Goal: Task Accomplishment & Management: Manage account settings

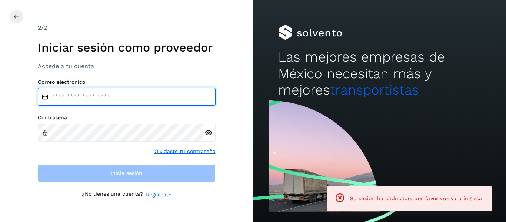
type input "**********"
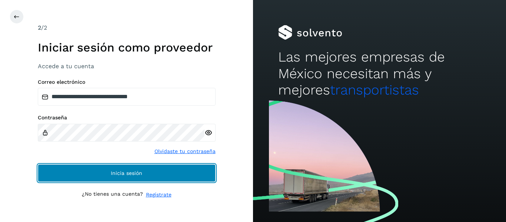
click at [69, 176] on button "Inicia sesión" at bounding box center [127, 173] width 178 height 18
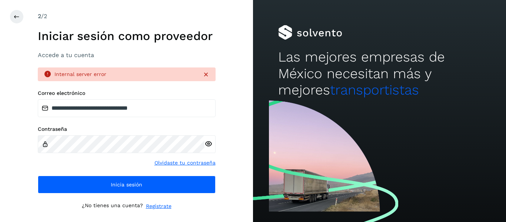
click at [207, 149] on div at bounding box center [209, 144] width 11 height 18
click at [208, 147] on icon at bounding box center [208, 144] width 8 height 8
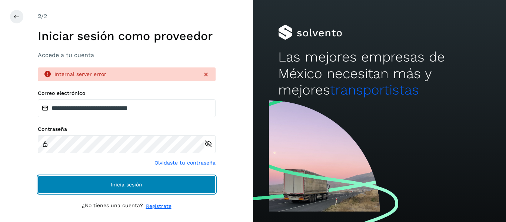
click at [130, 191] on button "Inicia sesión" at bounding box center [127, 185] width 178 height 18
click at [130, 183] on span "Inicia sesión" at bounding box center [126, 184] width 31 height 5
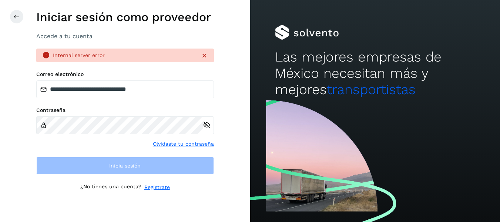
click at [214, 56] on div "**********" at bounding box center [125, 111] width 250 height 222
click at [204, 56] on icon at bounding box center [204, 55] width 7 height 7
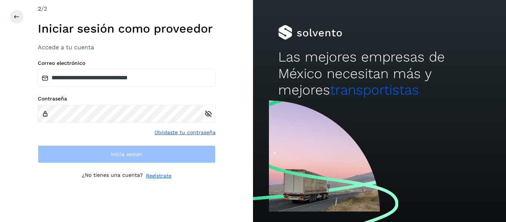
click at [94, 169] on div "**********" at bounding box center [127, 110] width 178 height 213
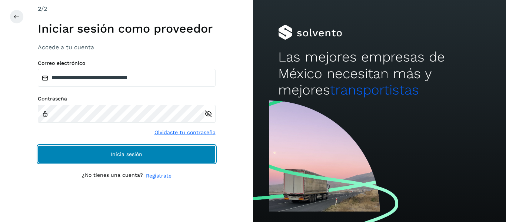
click at [83, 149] on button "Inicia sesión" at bounding box center [127, 154] width 178 height 18
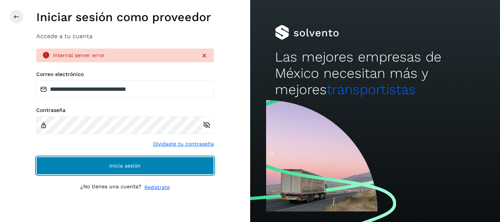
click at [77, 168] on button "Inicia sesión" at bounding box center [125, 166] width 178 height 18
click at [158, 170] on button "Inicia sesión" at bounding box center [125, 166] width 178 height 18
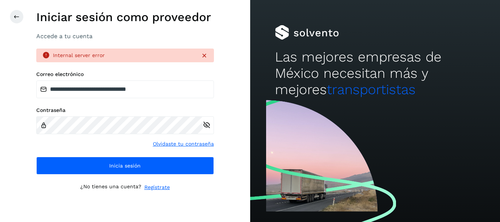
click at [203, 58] on icon at bounding box center [204, 55] width 7 height 7
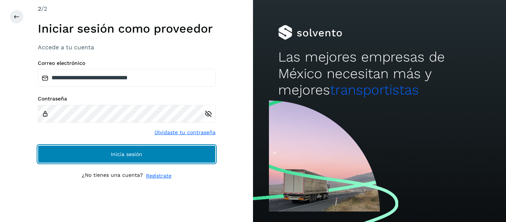
click at [106, 146] on button "Inicia sesión" at bounding box center [127, 154] width 178 height 18
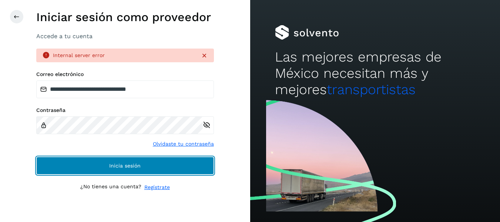
click at [96, 170] on button "Inicia sesión" at bounding box center [125, 166] width 178 height 18
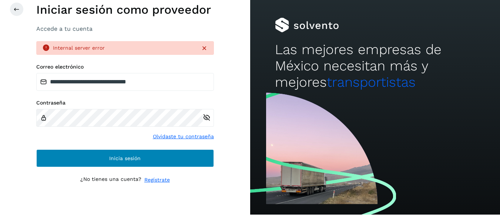
scroll to position [9, 0]
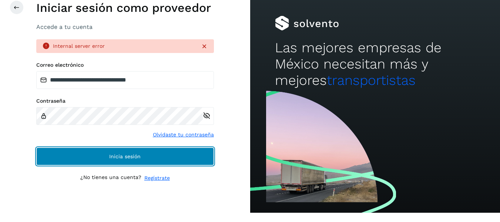
click at [81, 159] on button "Inicia sesión" at bounding box center [125, 156] width 178 height 18
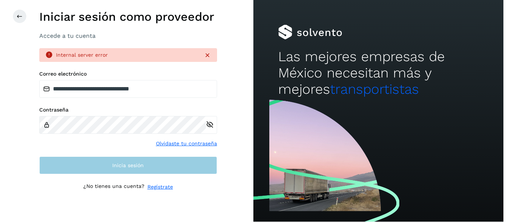
scroll to position [0, 0]
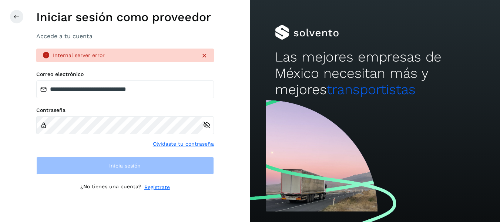
click at [203, 55] on icon at bounding box center [204, 55] width 7 height 7
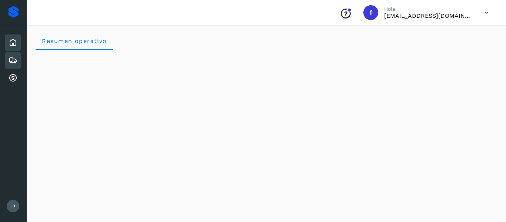
click at [10, 59] on icon at bounding box center [13, 60] width 9 height 9
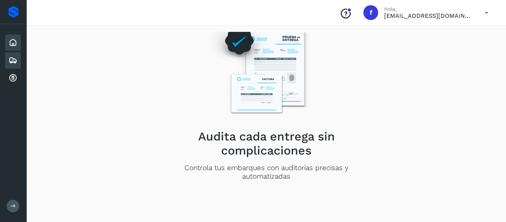
click at [16, 46] on icon at bounding box center [13, 42] width 9 height 9
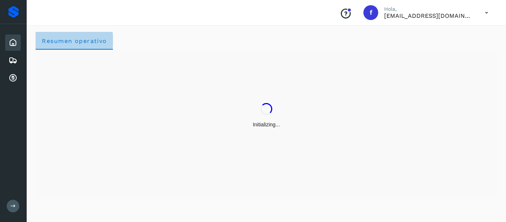
click at [70, 43] on span "Resumen operativo" at bounding box center [74, 40] width 66 height 7
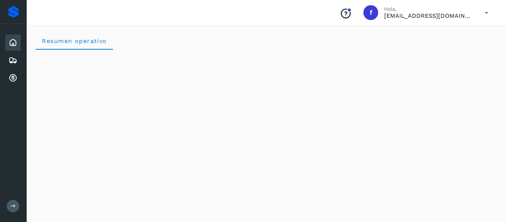
click at [16, 202] on button at bounding box center [13, 206] width 13 height 13
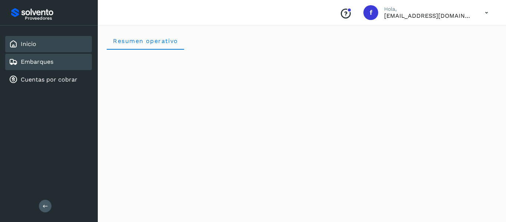
click at [38, 57] on div "Embarques" at bounding box center [48, 62] width 87 height 16
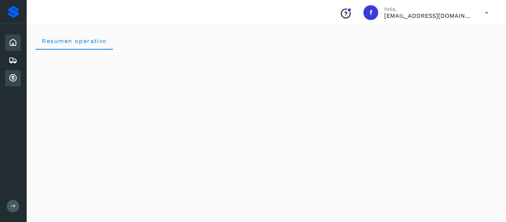
click at [13, 78] on icon at bounding box center [13, 78] width 9 height 9
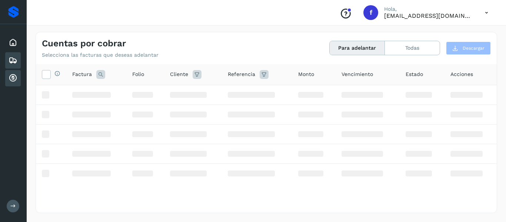
click at [16, 61] on icon at bounding box center [13, 60] width 9 height 9
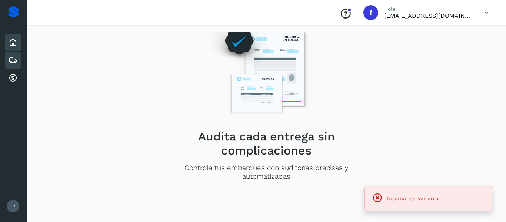
click at [17, 39] on icon at bounding box center [13, 42] width 9 height 9
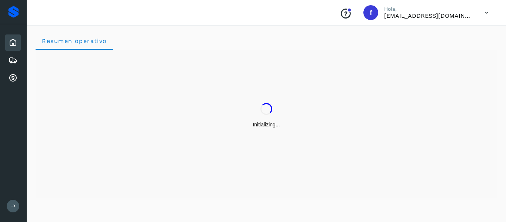
click at [12, 184] on button at bounding box center [13, 206] width 13 height 13
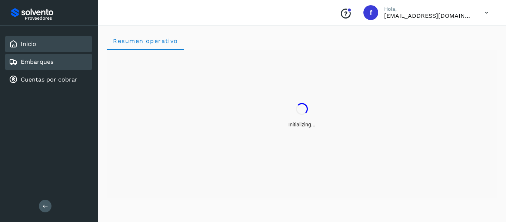
click at [17, 57] on div "Embarques" at bounding box center [48, 62] width 87 height 16
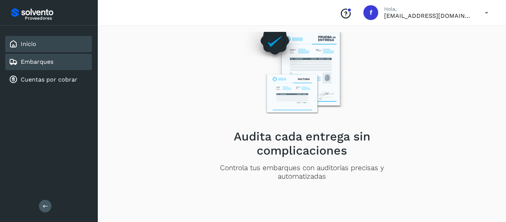
click at [36, 42] on link "Inicio" at bounding box center [29, 43] width 16 height 7
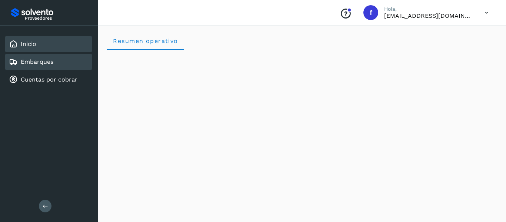
click at [43, 67] on div "Embarques" at bounding box center [48, 62] width 87 height 16
